Goal: Transaction & Acquisition: Purchase product/service

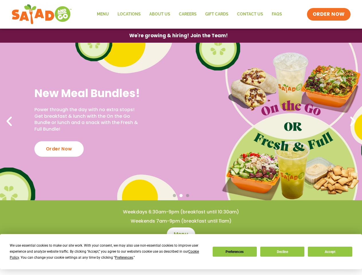
click at [105, 255] on div "We use essential cookies to make our site work. With your consent, we may also …" at bounding box center [108, 252] width 196 height 18
click at [124, 258] on span "Preferences" at bounding box center [124, 258] width 18 height 4
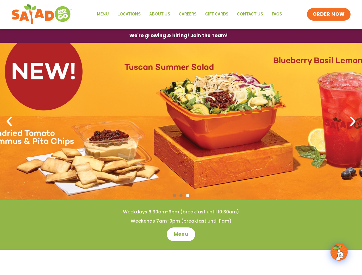
click at [329, 14] on span "ORDER NOW" at bounding box center [329, 14] width 32 height 7
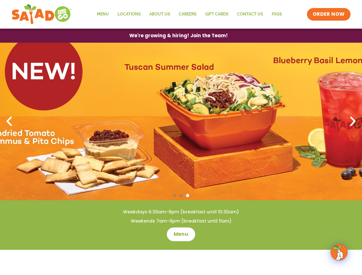
click at [178, 36] on span "We're growing & hiring! Join the Team!" at bounding box center [178, 35] width 99 height 5
click at [181, 122] on link "3 / 3" at bounding box center [181, 122] width 362 height 158
